Goal: Check status: Check status

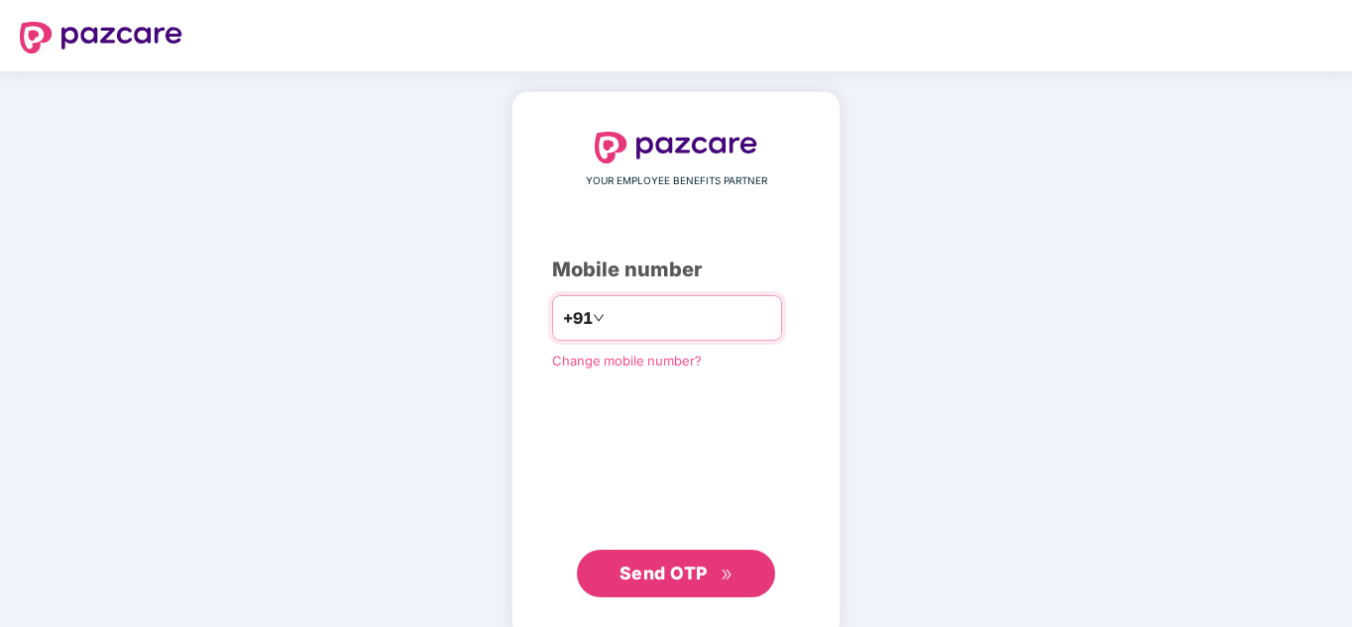
paste input "**********"
type input "**********"
click at [717, 567] on span "Send OTP" at bounding box center [676, 574] width 114 height 28
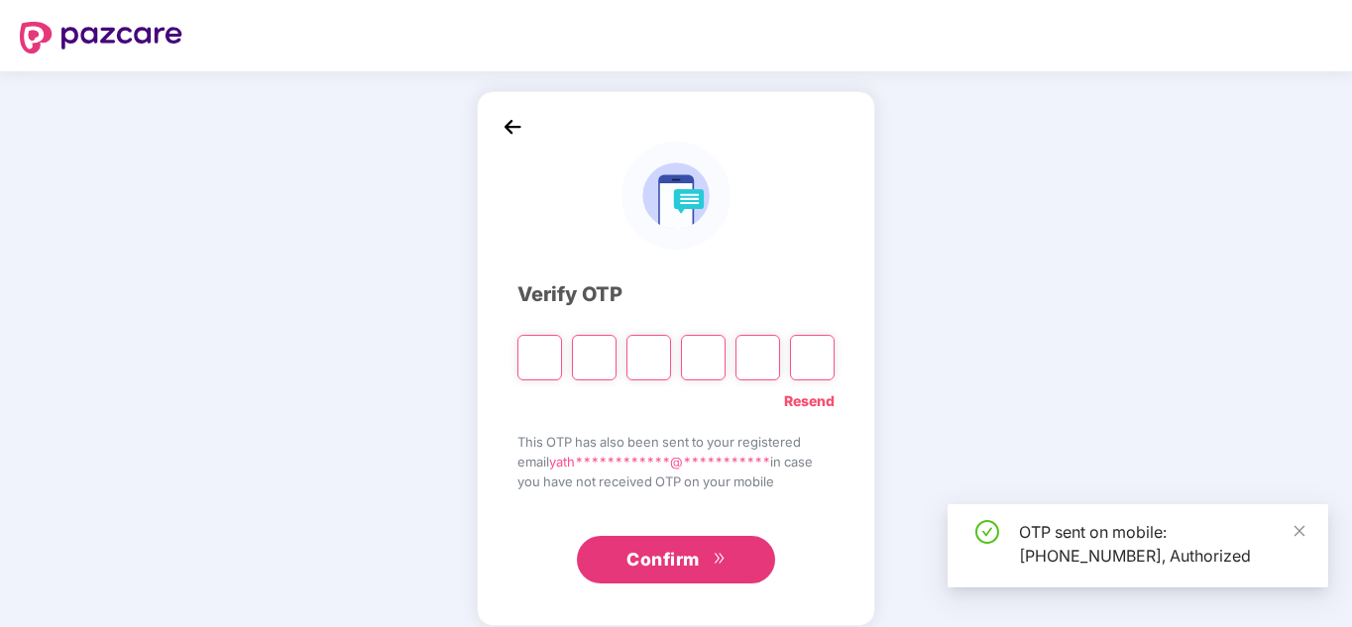
type input "*"
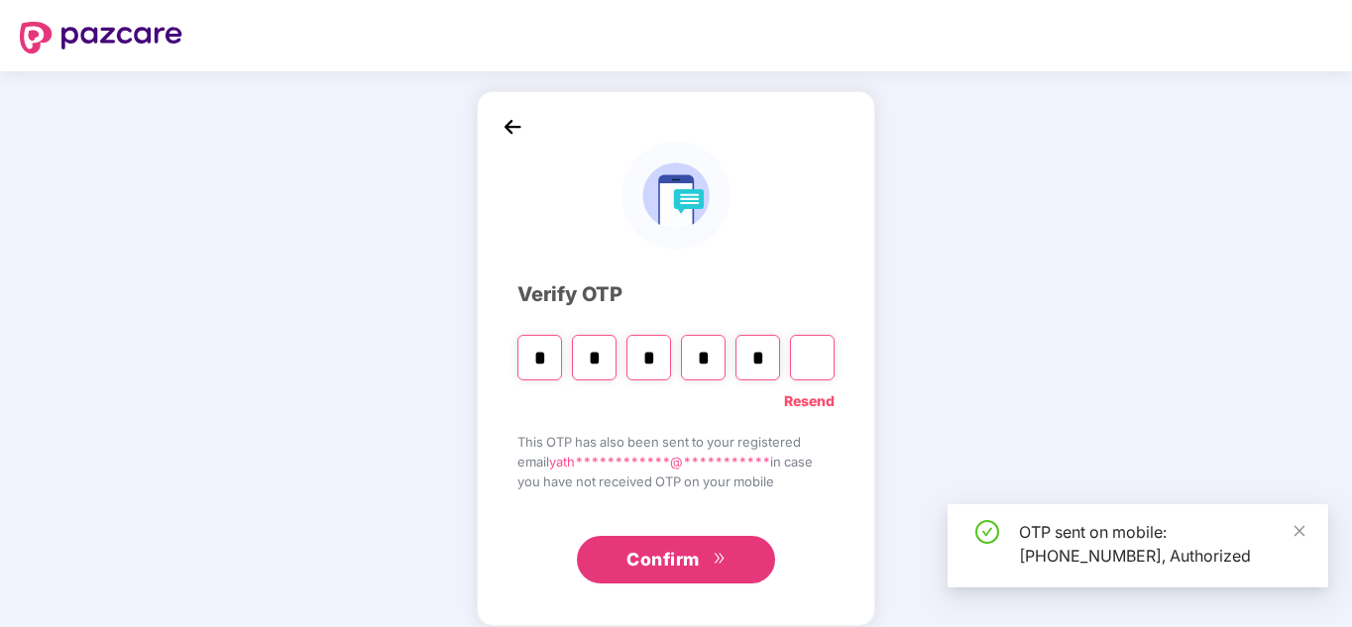
type input "*"
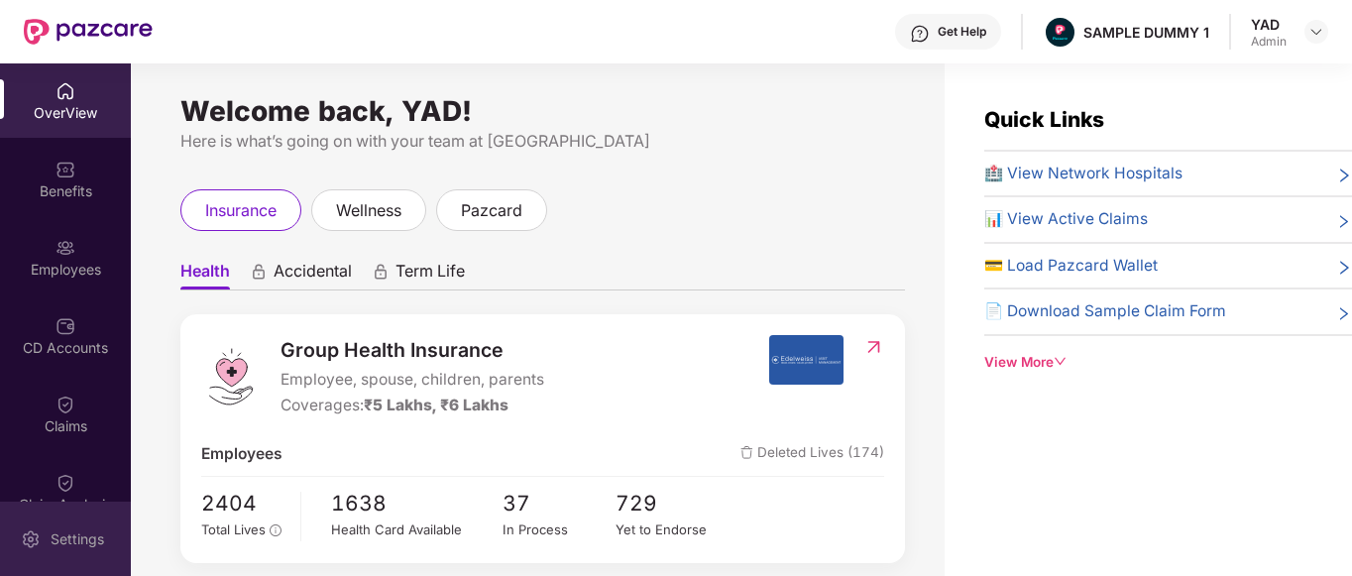
click at [49, 544] on div "Settings" at bounding box center [77, 539] width 65 height 20
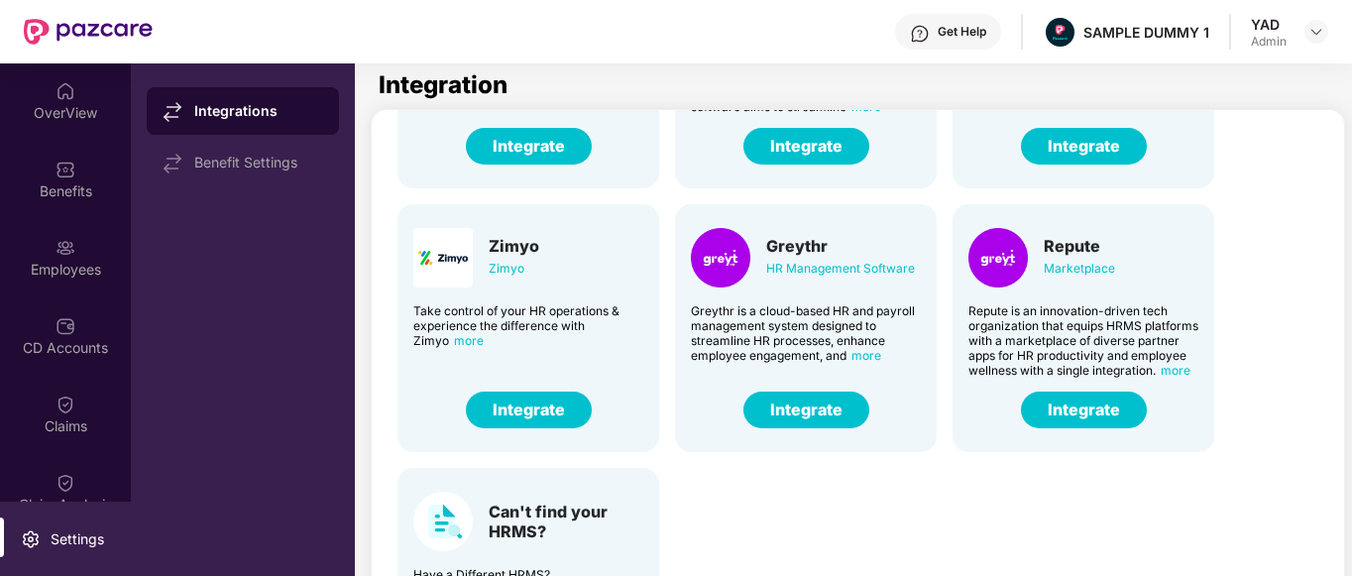
scroll to position [139, 0]
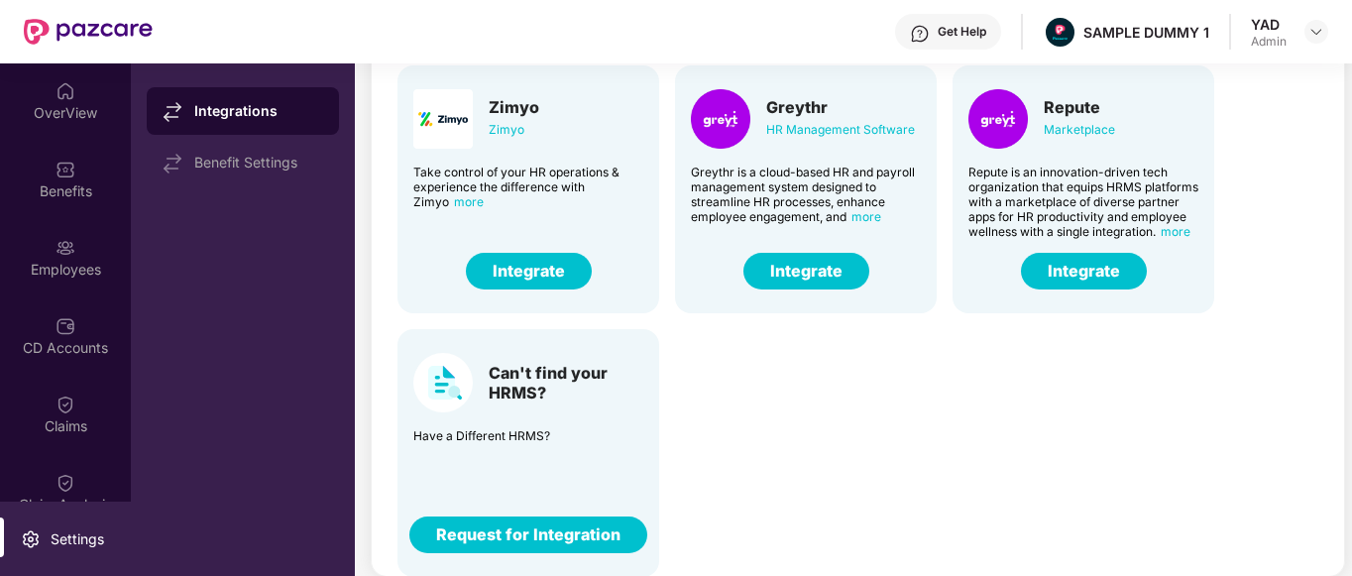
click at [511, 538] on button "Request for Integration" at bounding box center [528, 534] width 238 height 37
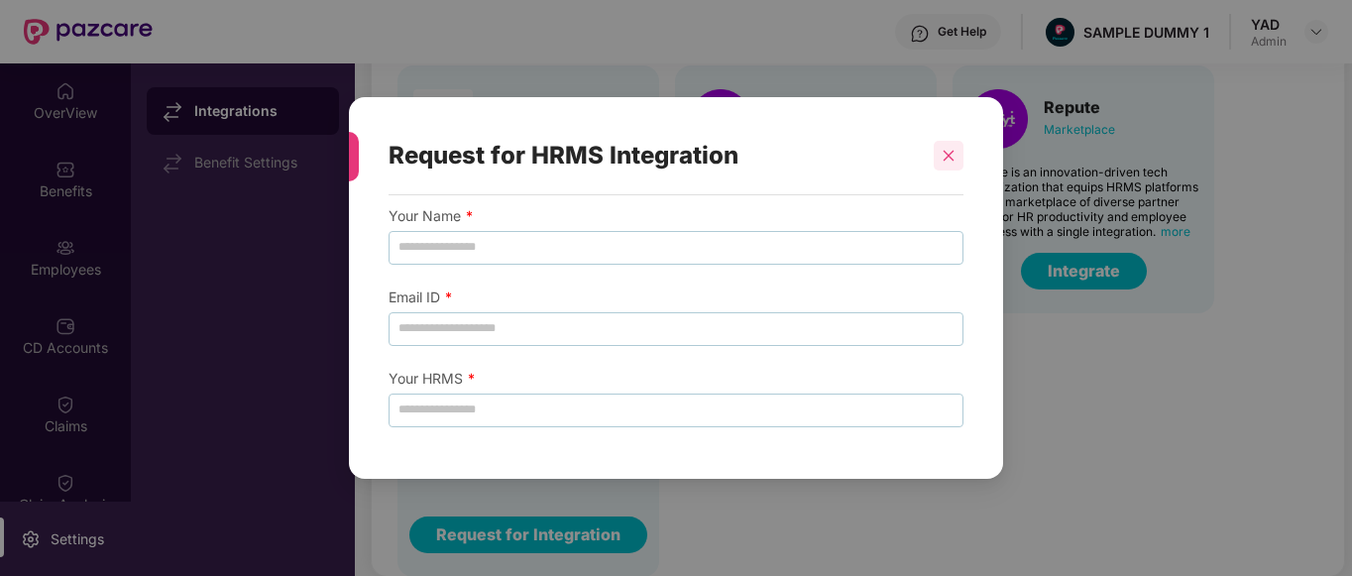
click at [941, 149] on icon "close" at bounding box center [948, 156] width 14 height 14
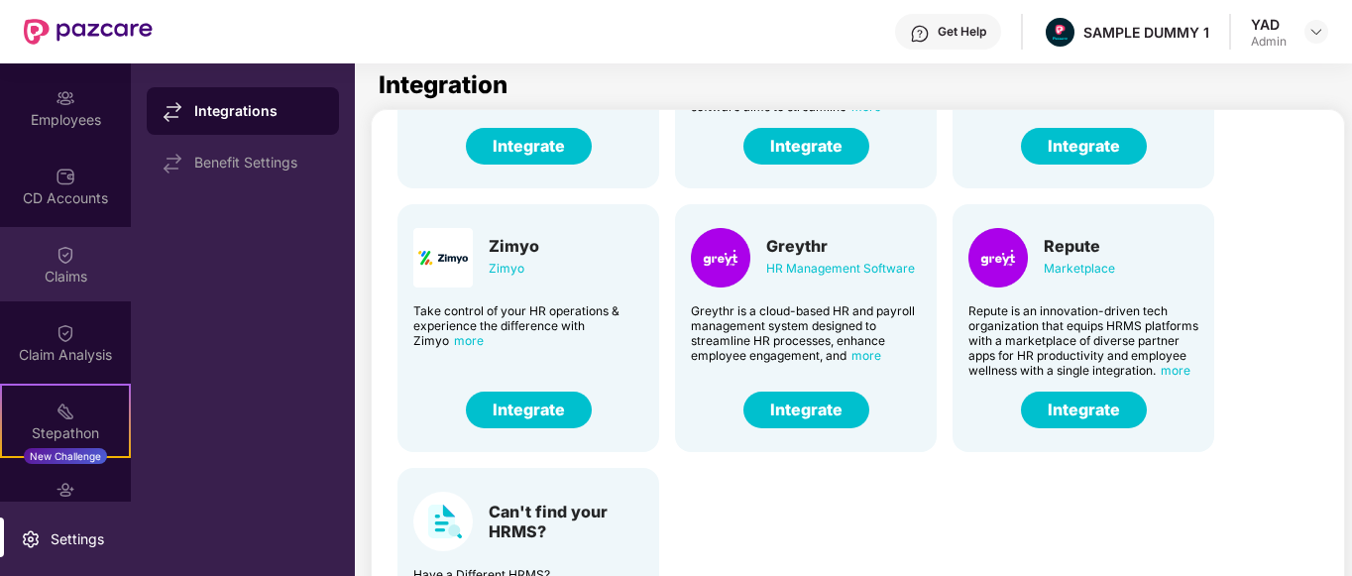
scroll to position [150, 0]
click at [58, 276] on div "Claims" at bounding box center [65, 277] width 131 height 20
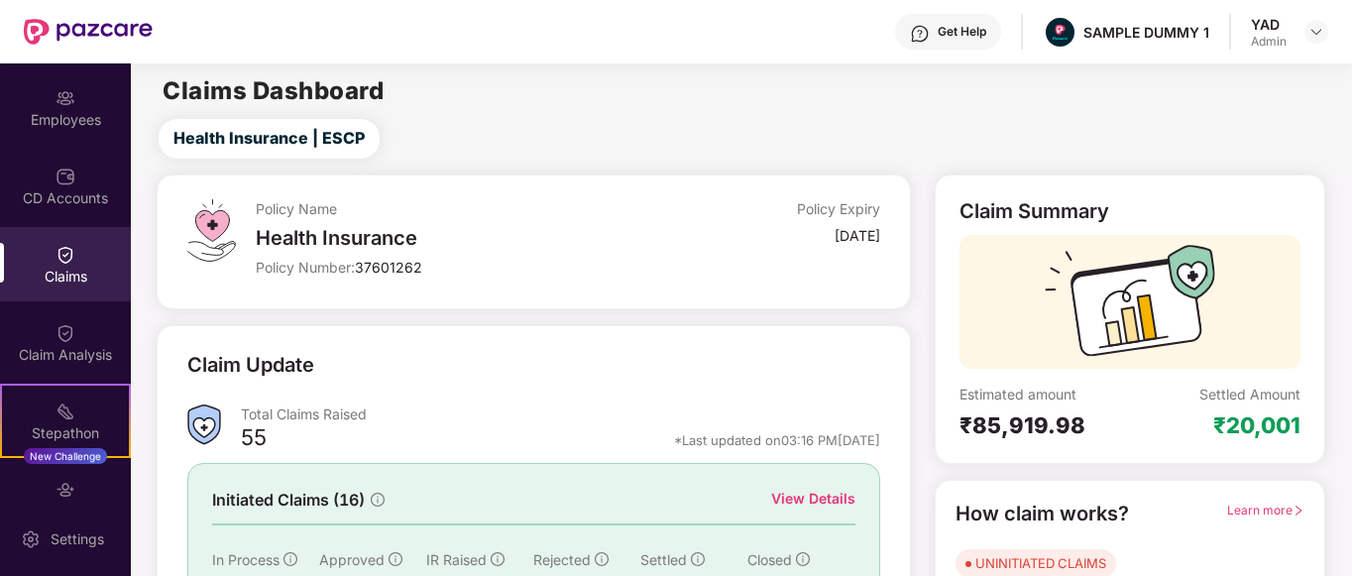
scroll to position [113, 0]
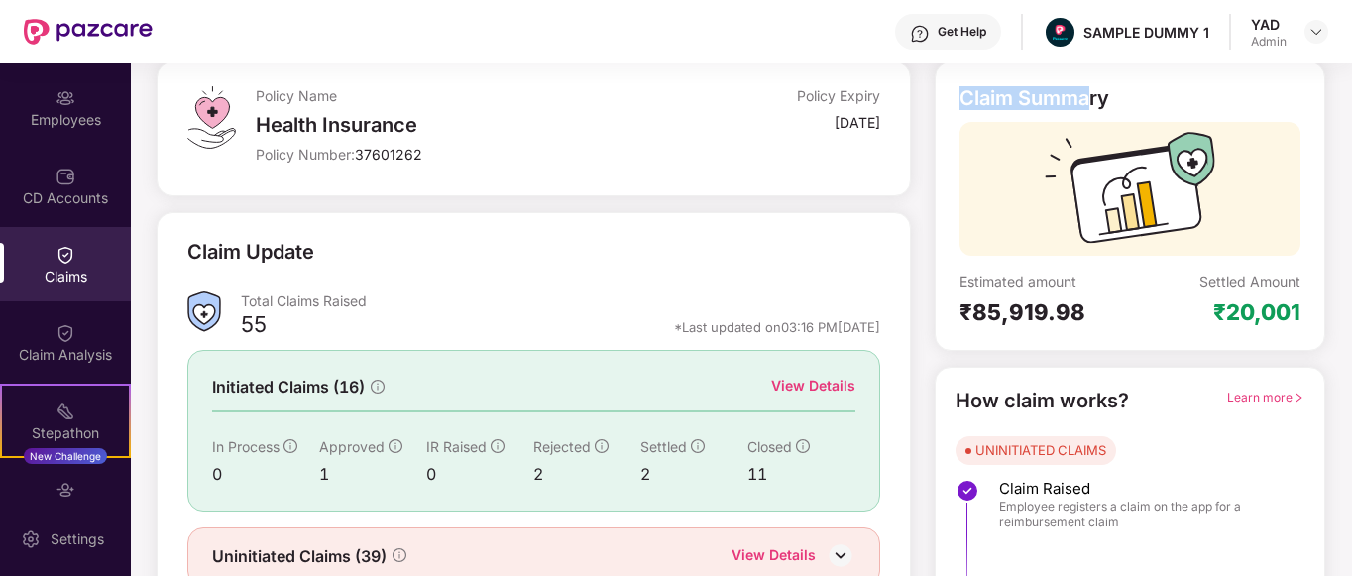
drag, startPoint x: 960, startPoint y: 88, endPoint x: 1088, endPoint y: 113, distance: 130.2
click at [1088, 113] on div "Claim Summary" at bounding box center [1129, 104] width 341 height 36
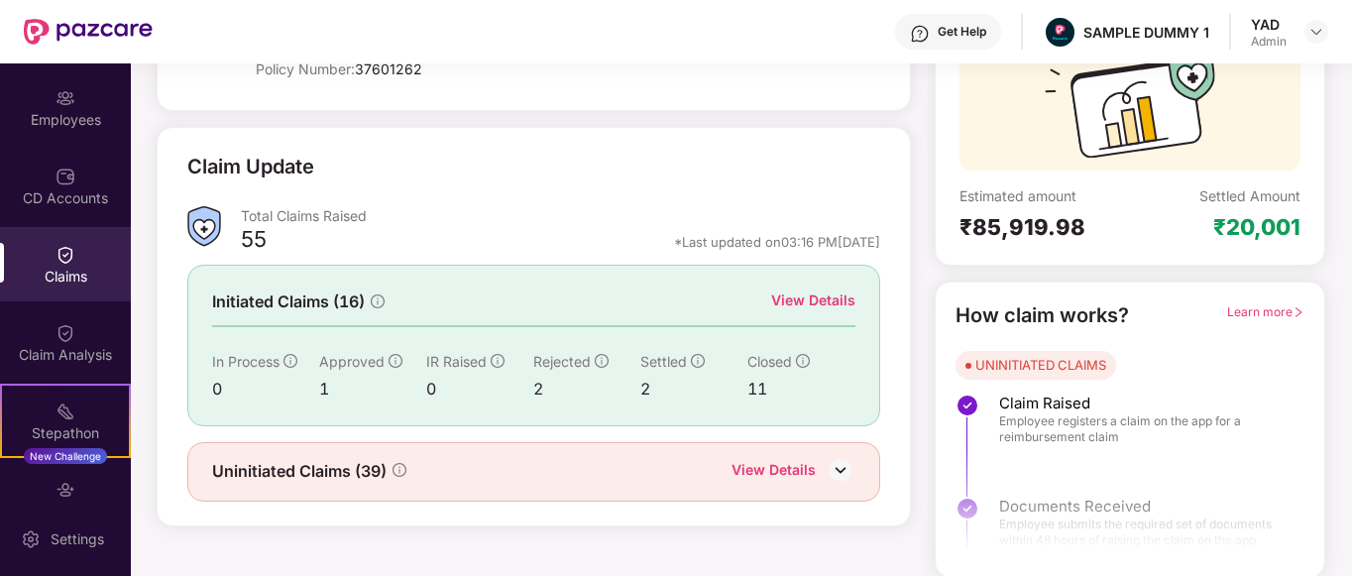
scroll to position [198, 0]
click at [801, 292] on div "View Details" at bounding box center [813, 300] width 84 height 22
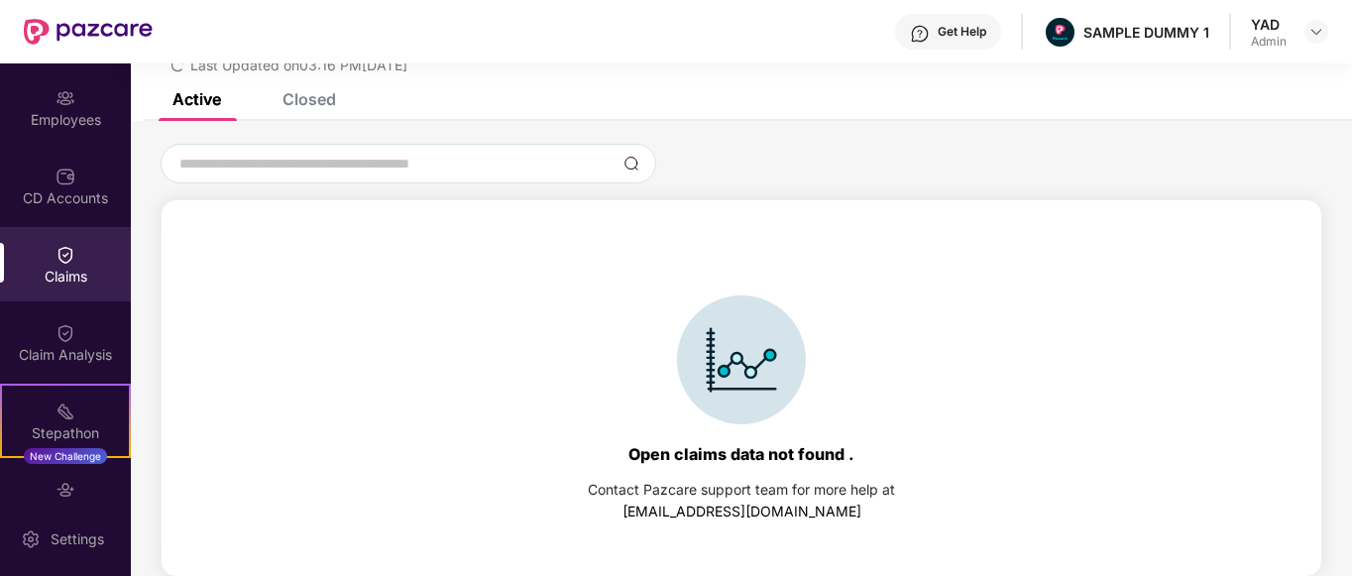
scroll to position [0, 0]
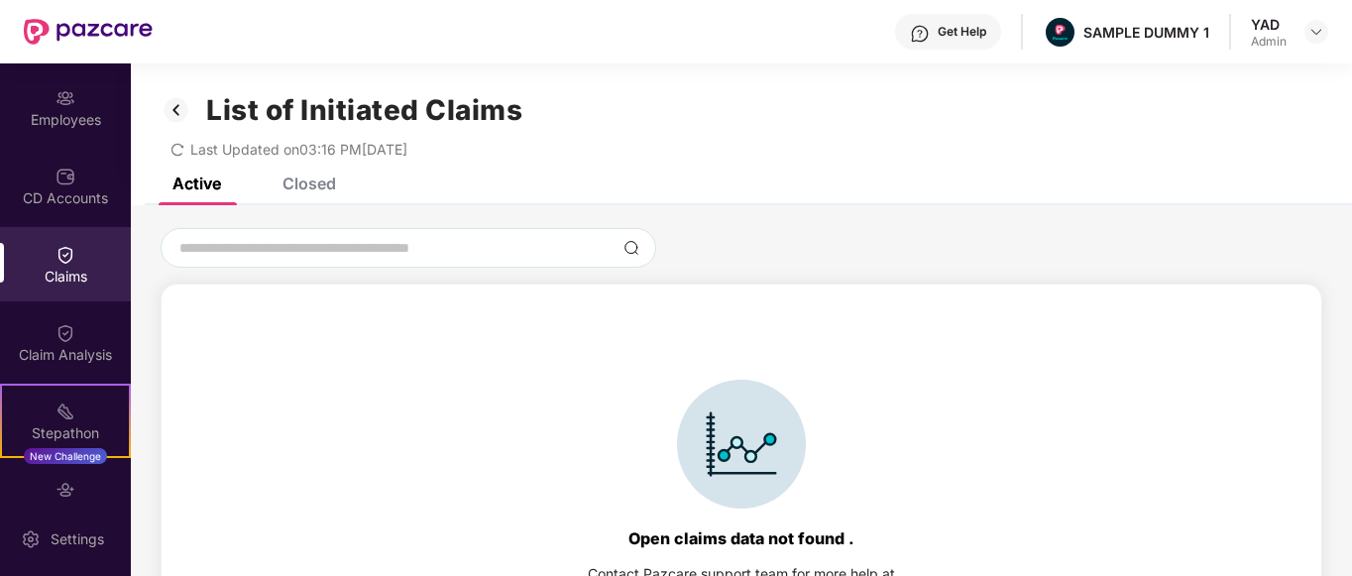
click at [304, 177] on div "Closed" at bounding box center [309, 183] width 54 height 20
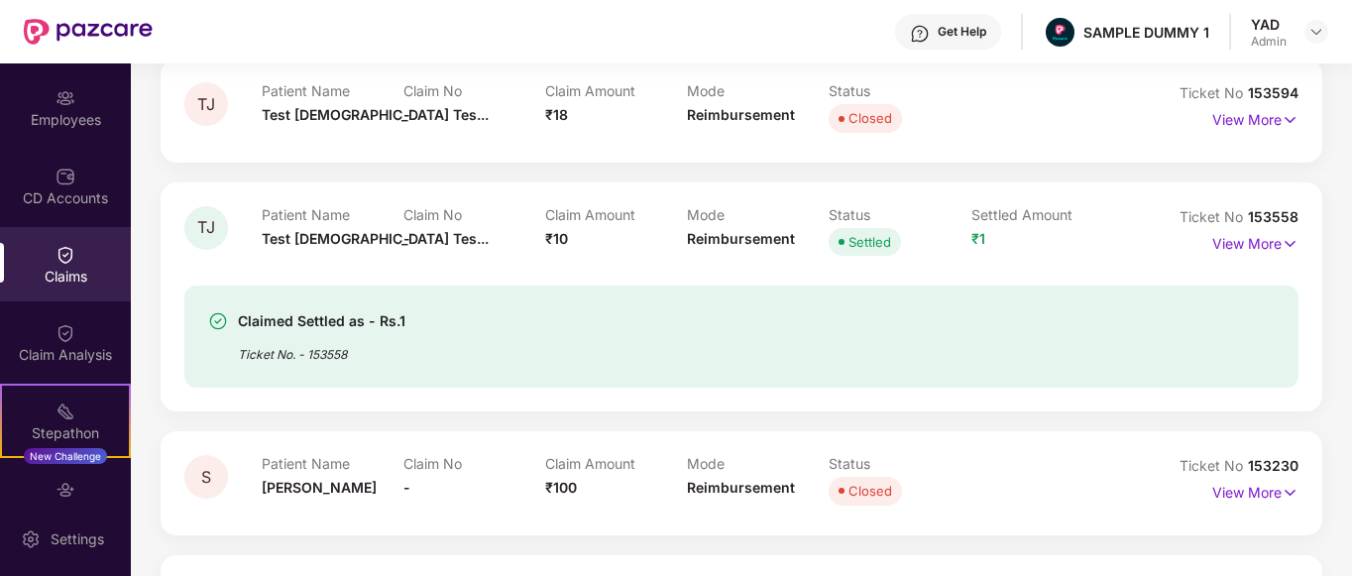
scroll to position [350, 0]
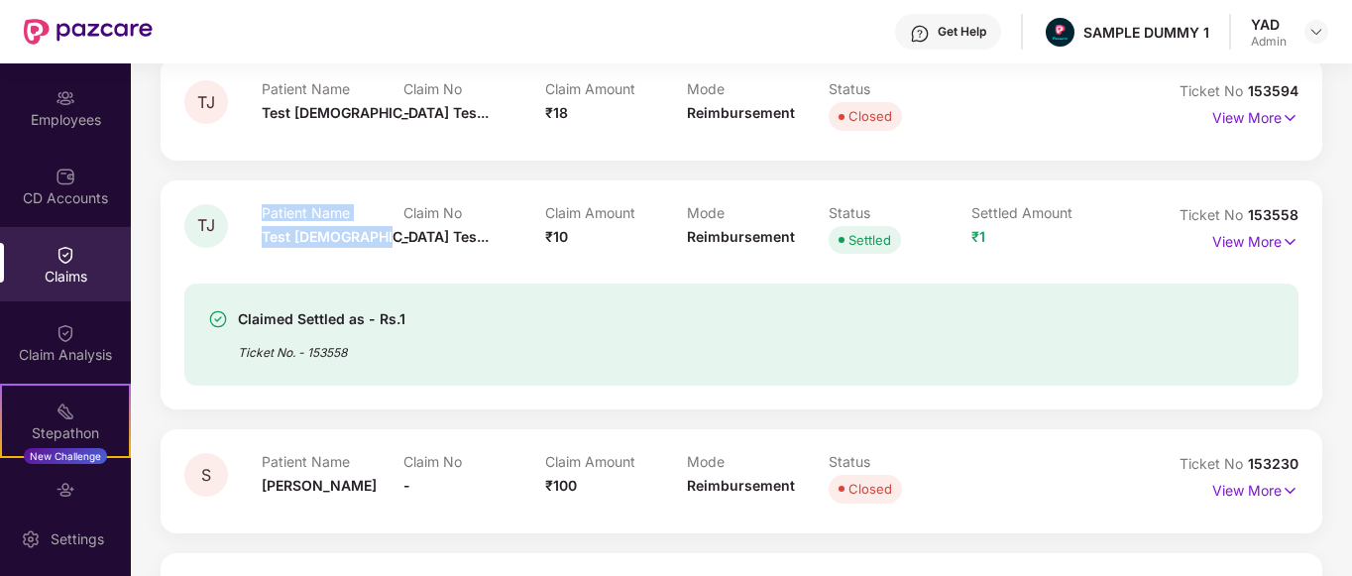
drag, startPoint x: 245, startPoint y: 245, endPoint x: 372, endPoint y: 251, distance: 127.0
click at [372, 251] on div "TJ Patient Name Test Jain Tes... Claim No - Claim Amount ₹10 Mode Reimbursement…" at bounding box center [648, 231] width 928 height 54
click at [380, 253] on div "Patient Name Test Jain Tes..." at bounding box center [333, 231] width 142 height 54
drag, startPoint x: 536, startPoint y: 233, endPoint x: 601, endPoint y: 235, distance: 65.4
click at [601, 235] on div "Patient Name Test Jain Tes... Claim No - Claim Amount ₹10 Mode Reimbursement St…" at bounding box center [687, 231] width 851 height 54
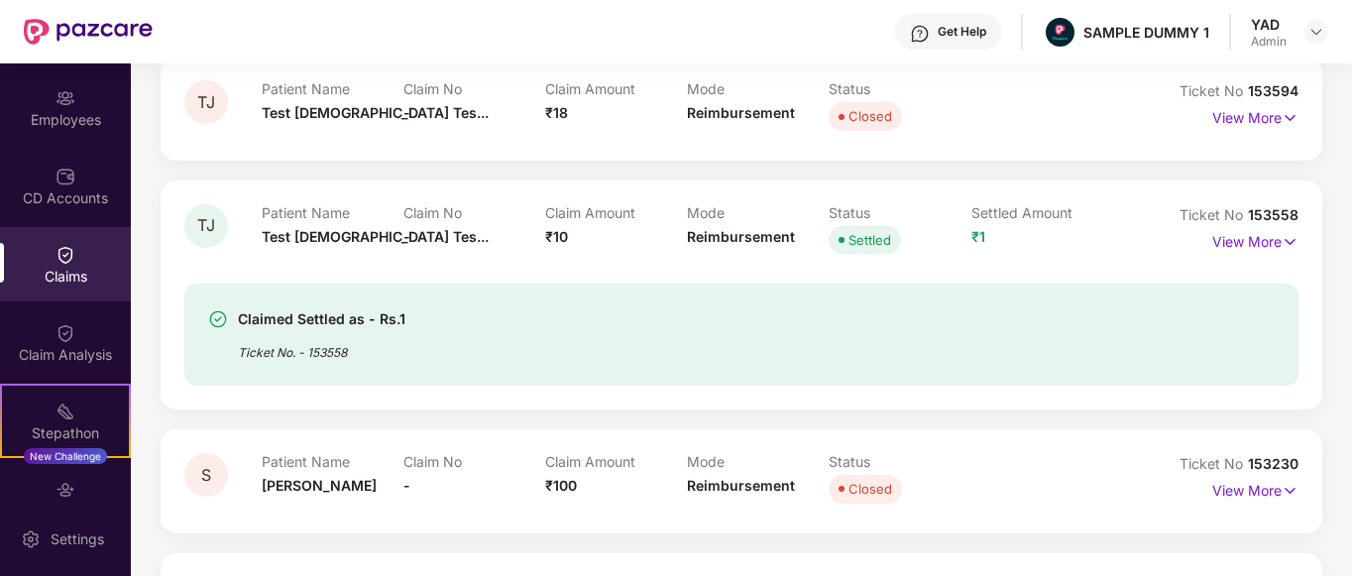
click at [895, 312] on div "Claimed Settled as - Rs.1 Ticket No. - 153558" at bounding box center [652, 334] width 889 height 54
click at [1263, 244] on p "View More" at bounding box center [1255, 239] width 86 height 27
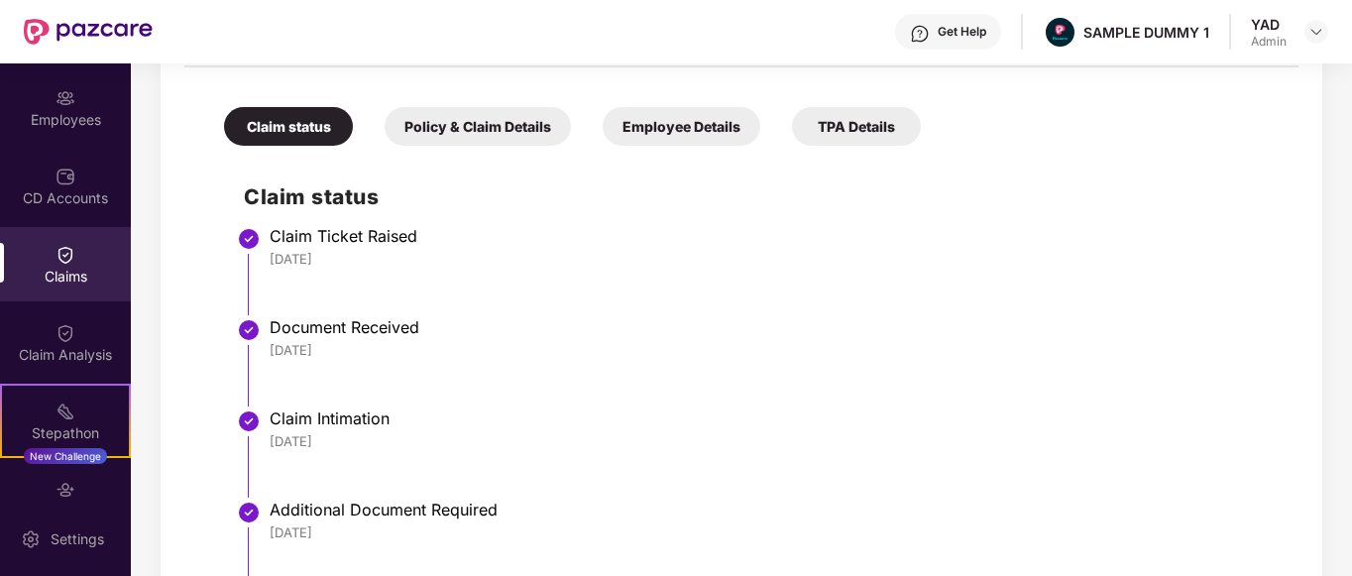
scroll to position [866, 0]
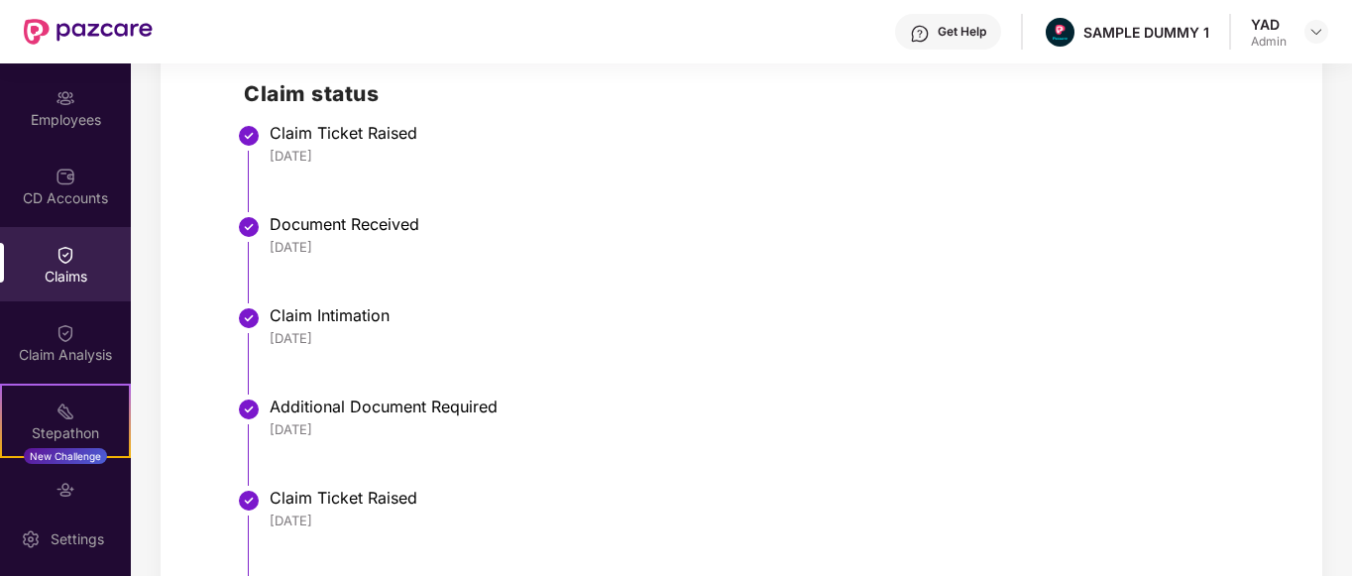
drag, startPoint x: 272, startPoint y: 135, endPoint x: 482, endPoint y: 170, distance: 212.1
click at [482, 170] on li "Claim Ticket Raised 26 Jun 2025" at bounding box center [761, 175] width 1034 height 91
click at [406, 167] on li "Claim Ticket Raised 26 Jun 2025" at bounding box center [761, 175] width 1034 height 91
drag, startPoint x: 273, startPoint y: 221, endPoint x: 537, endPoint y: 244, distance: 264.5
click at [537, 244] on div "Document Received 26 Jun 2025" at bounding box center [774, 235] width 1009 height 42
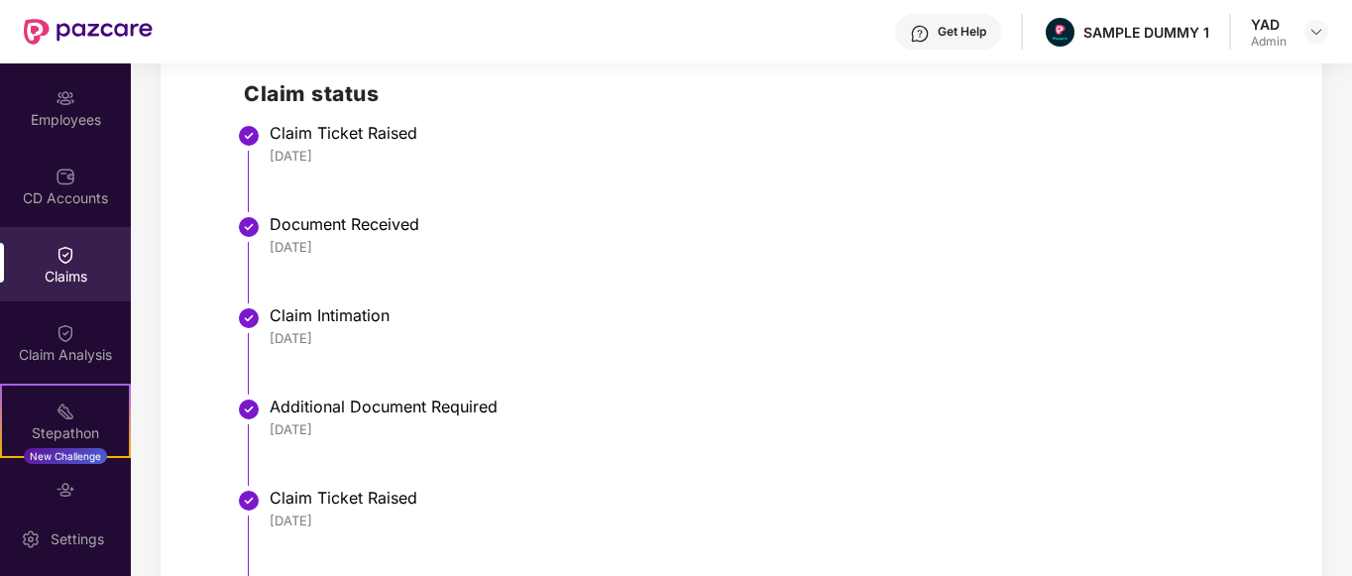
click at [485, 280] on li "Document Received 26 Jun 2025" at bounding box center [761, 266] width 1034 height 91
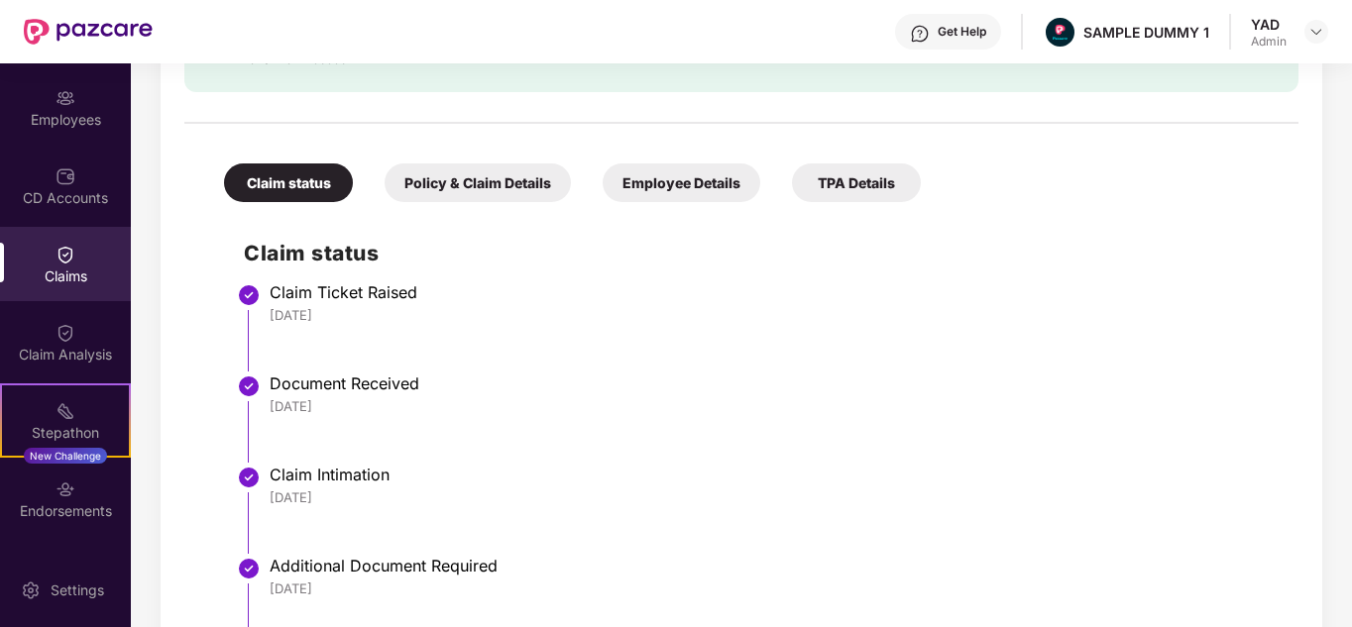
scroll to position [720, 0]
